Goal: Task Accomplishment & Management: Manage account settings

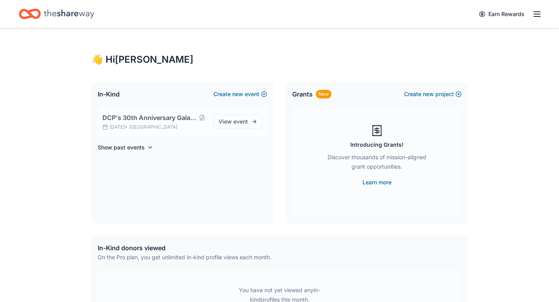
click at [183, 126] on p "[DATE] • [GEOGRAPHIC_DATA]" at bounding box center [154, 127] width 105 height 6
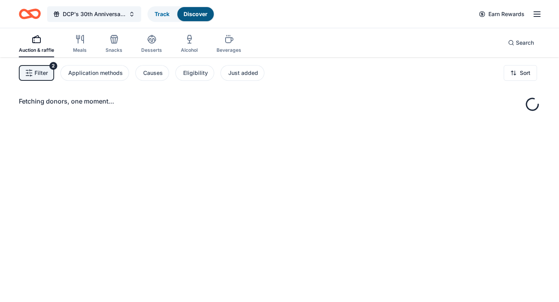
click at [242, 121] on div "Fetching donors, one moment..." at bounding box center [279, 208] width 559 height 302
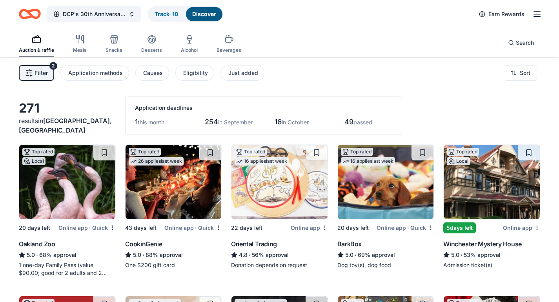
click at [537, 16] on line "button" at bounding box center [537, 16] width 6 height 0
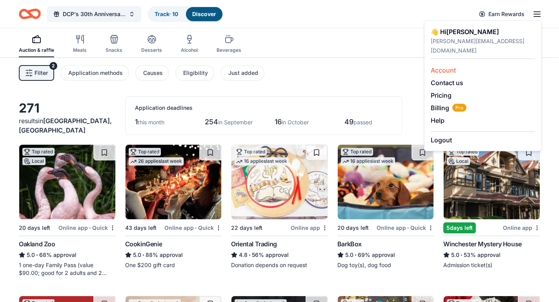
click at [442, 66] on link "Account" at bounding box center [443, 70] width 25 height 8
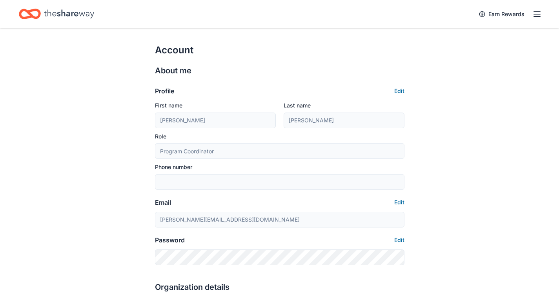
click at [543, 16] on div "Earn Rewards" at bounding box center [279, 14] width 559 height 28
click at [538, 14] on line "button" at bounding box center [537, 14] width 6 height 0
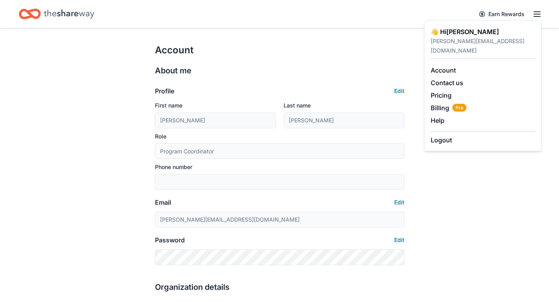
click at [63, 7] on icon "Home" at bounding box center [69, 14] width 50 height 16
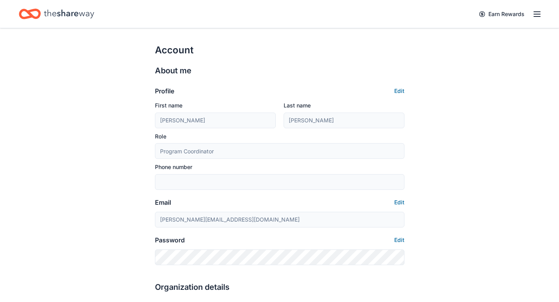
click at [58, 17] on icon "Home" at bounding box center [69, 14] width 50 height 16
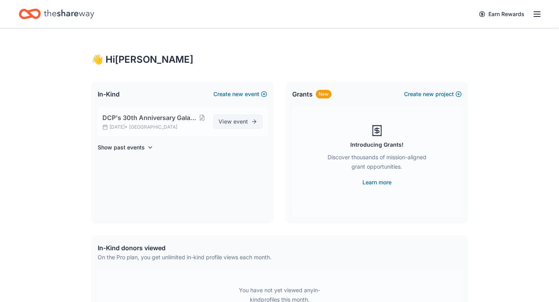
click at [248, 123] on link "View event" at bounding box center [237, 122] width 49 height 14
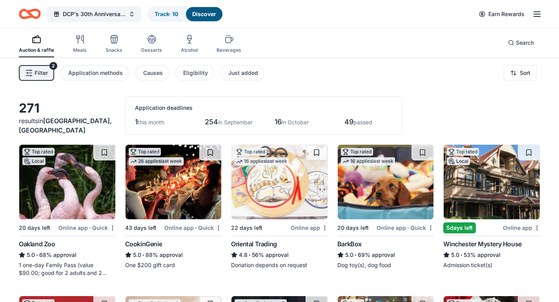
click at [47, 69] on span "Filter" at bounding box center [41, 72] width 13 height 9
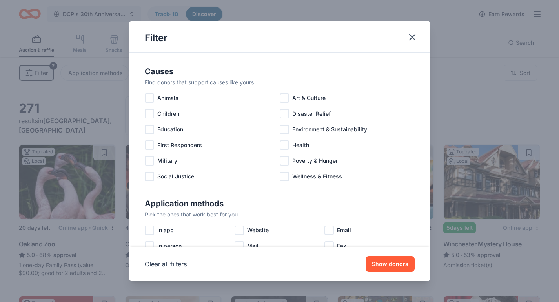
click at [47, 69] on div "Filter Causes Find donors that support causes like yours. Animals Art & Culture…" at bounding box center [279, 151] width 559 height 302
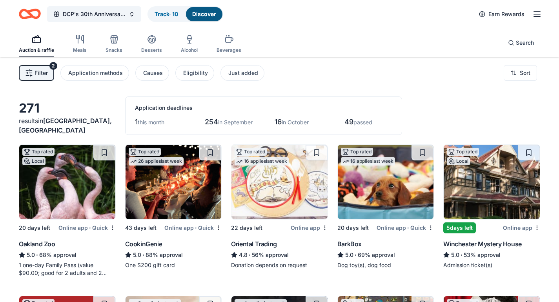
click at [155, 107] on div "Application deadlines" at bounding box center [263, 107] width 257 height 9
click at [539, 15] on icon "button" at bounding box center [536, 13] width 9 height 9
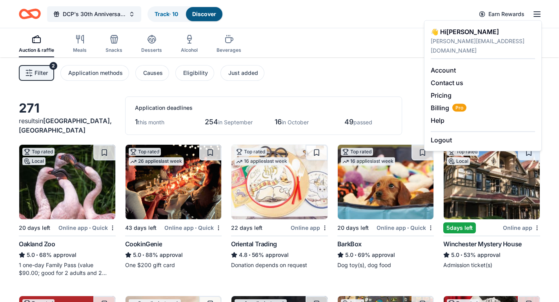
click at [174, 107] on div "Application deadlines" at bounding box center [263, 107] width 257 height 9
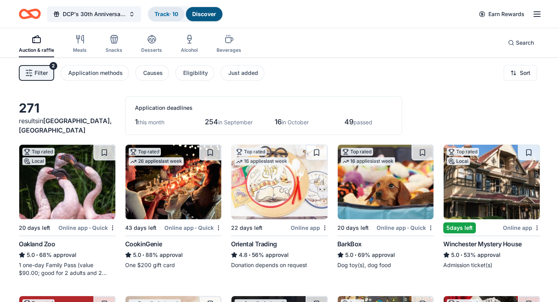
click at [172, 11] on link "Track · 10" at bounding box center [167, 14] width 24 height 7
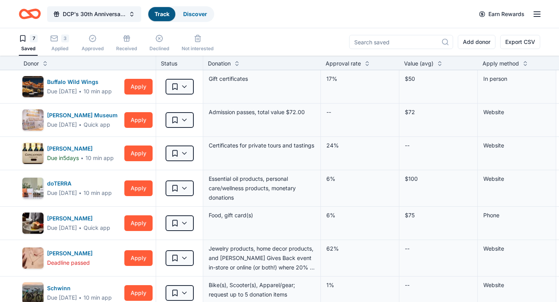
scroll to position [0, 0]
click at [95, 39] on icon "button" at bounding box center [93, 38] width 8 height 8
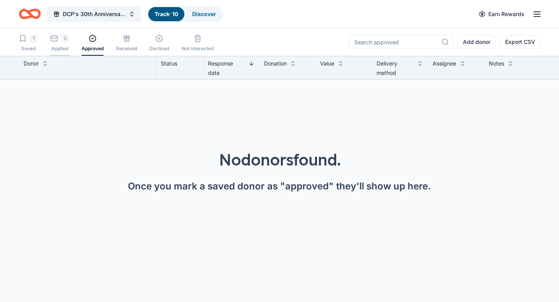
click at [55, 48] on div "Applied" at bounding box center [59, 48] width 19 height 6
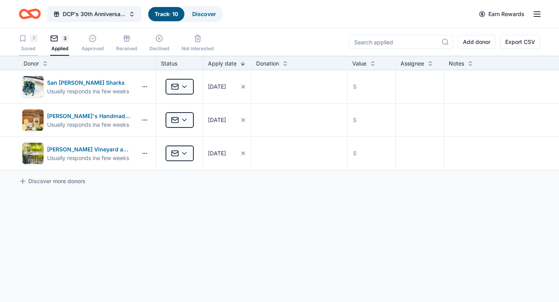
click at [27, 49] on div "Saved" at bounding box center [28, 48] width 19 height 6
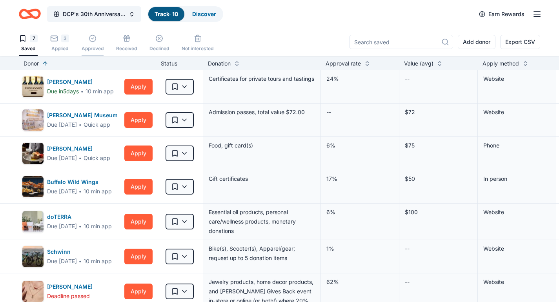
click at [89, 47] on div "Approved" at bounding box center [93, 48] width 22 height 6
